Goal: Task Accomplishment & Management: Use online tool/utility

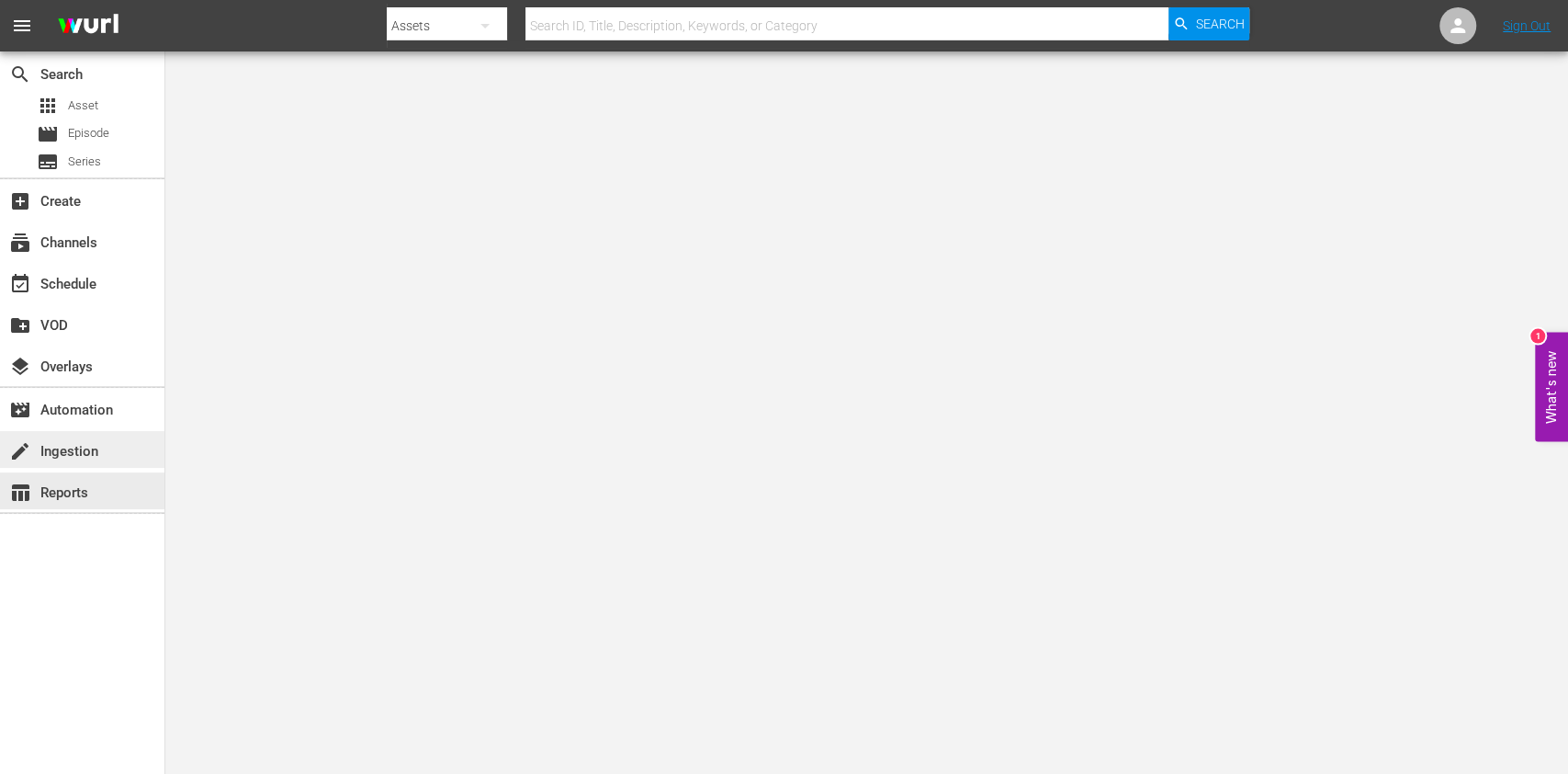
click at [47, 463] on div "create Ingestion" at bounding box center [82, 450] width 164 height 37
